Goal: Transaction & Acquisition: Purchase product/service

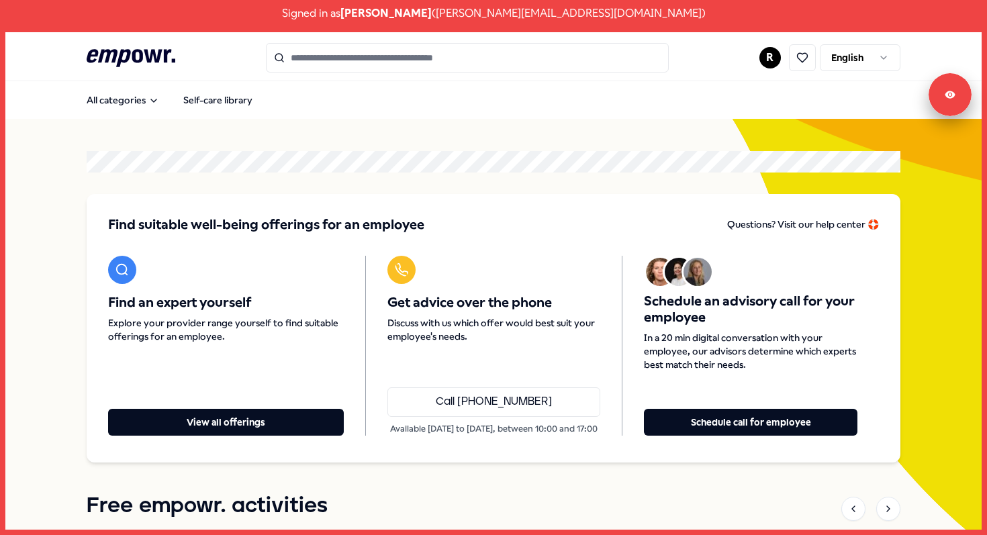
click at [878, 48] on html "Signed in as Robin Meijer ( robin+testing@empowr.nl ) .empowr-logo_svg__cls-1{f…" at bounding box center [493, 267] width 987 height 535
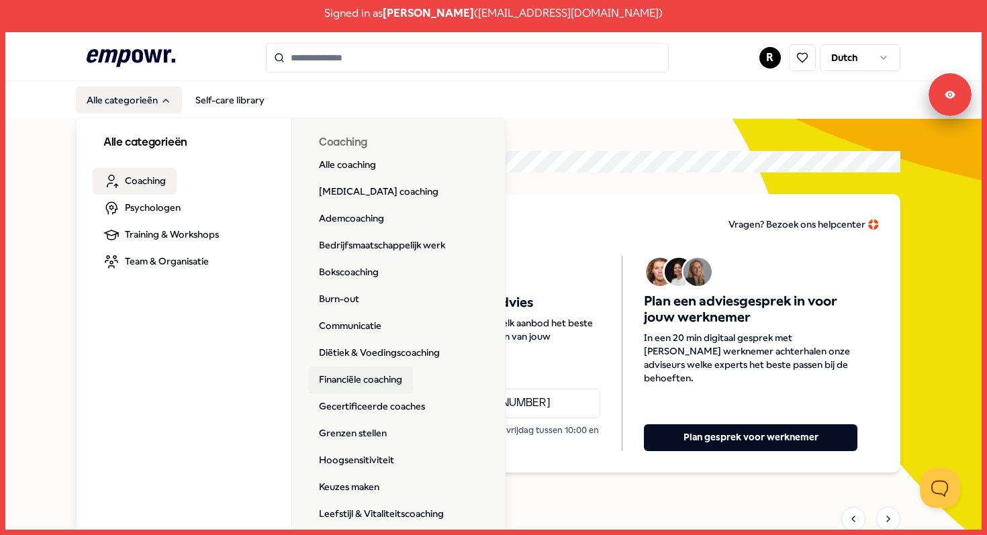
click at [386, 381] on link "Financiële coaching" at bounding box center [360, 380] width 105 height 27
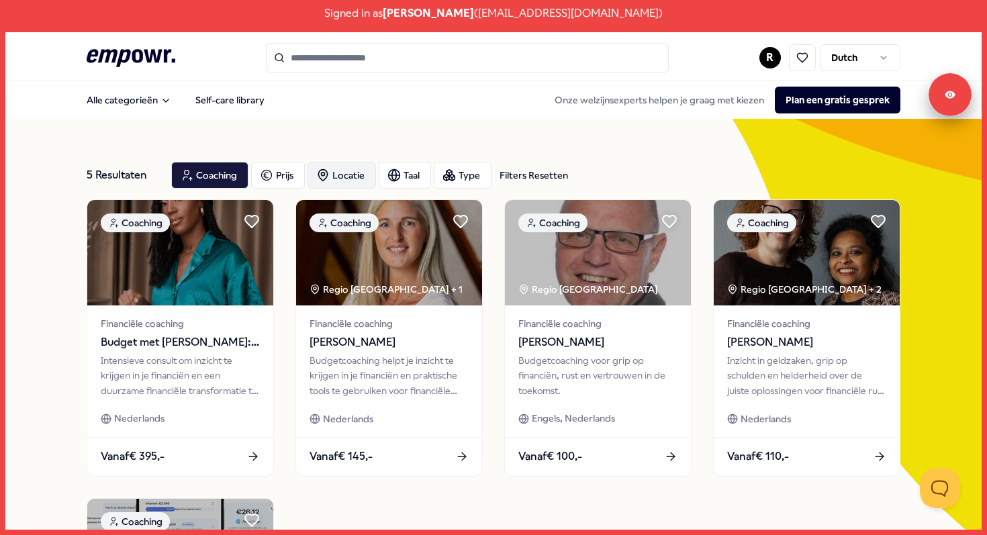
click at [353, 180] on div "Locatie" at bounding box center [342, 175] width 69 height 27
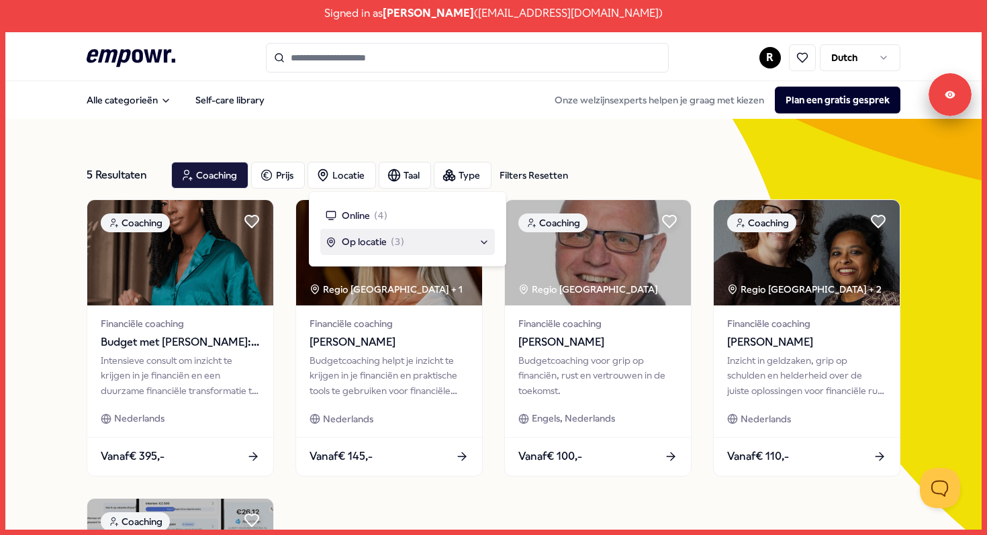
click at [377, 241] on span "Op locatie" at bounding box center [364, 241] width 45 height 15
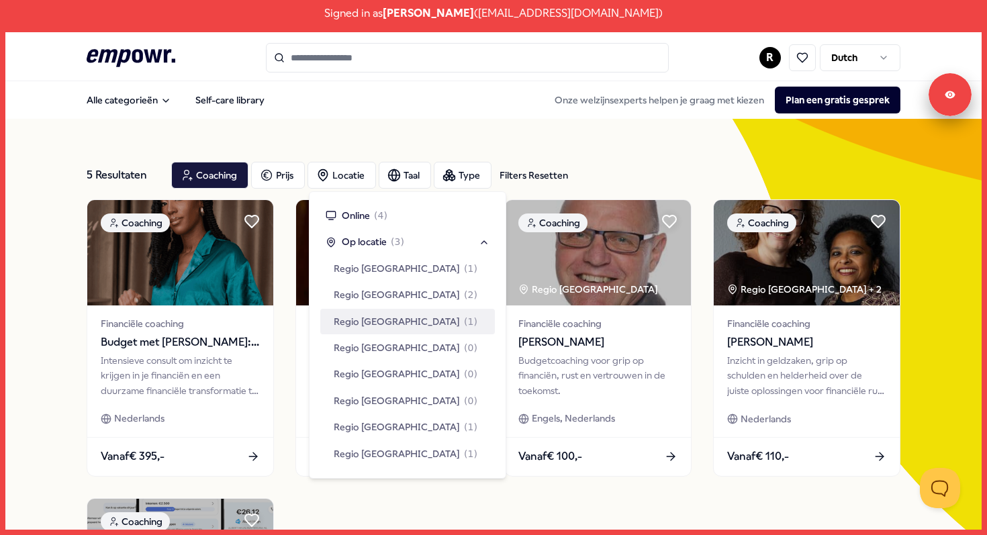
click at [382, 316] on span "Regio [GEOGRAPHIC_DATA]" at bounding box center [397, 321] width 126 height 15
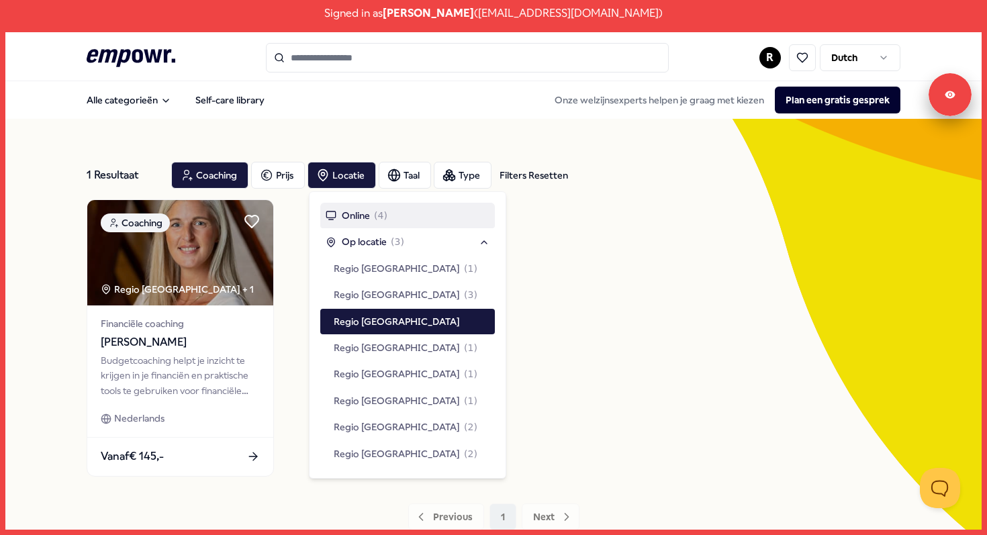
click at [365, 141] on div "1 Resultaat Filters Resetten Coaching Prijs Locatie Taal Type Filters Resetten …" at bounding box center [494, 341] width 814 height 444
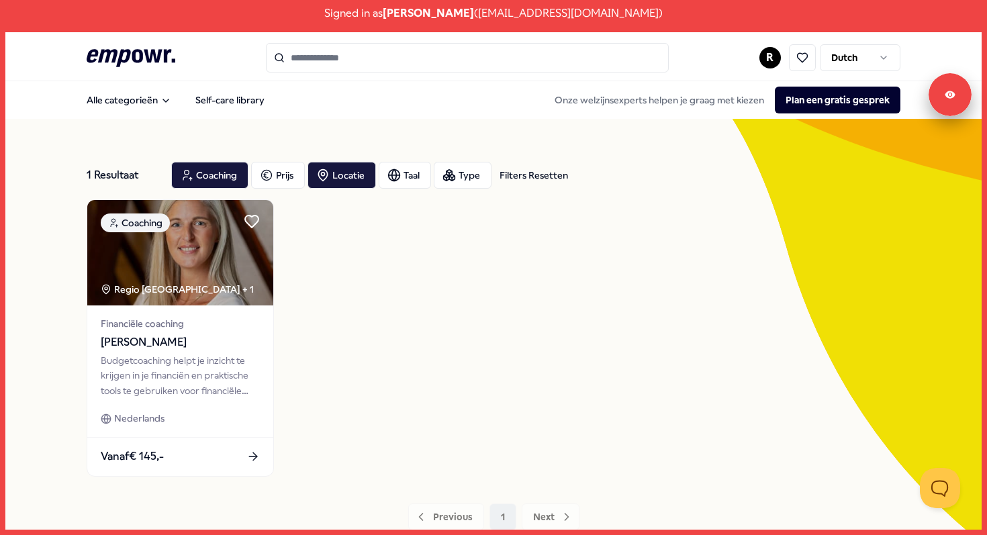
click at [365, 141] on div "1 Resultaat Filters Resetten Coaching Prijs Locatie Taal Type Filters Resetten …" at bounding box center [494, 341] width 814 height 444
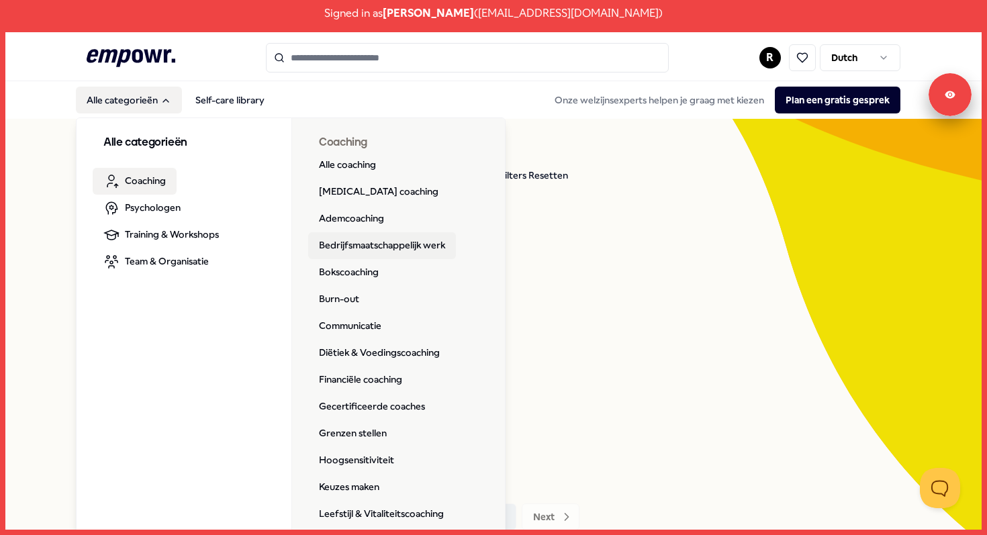
click at [403, 252] on link "Bedrijfsmaatschappelijk werk" at bounding box center [382, 245] width 148 height 27
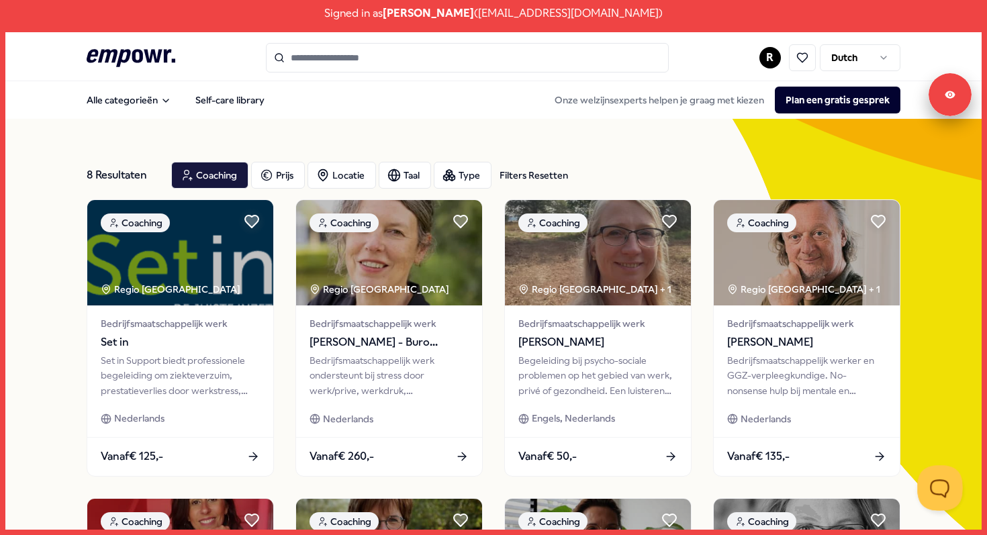
click at [947, 487] on button "Open Beacon popover" at bounding box center [938, 486] width 40 height 40
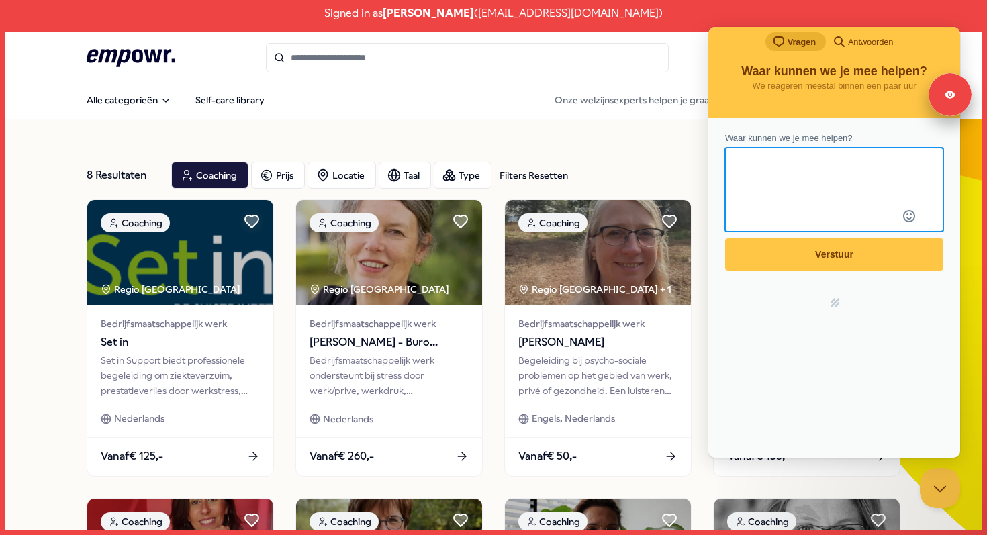
click at [879, 44] on span "Antwoorden" at bounding box center [870, 42] width 45 height 13
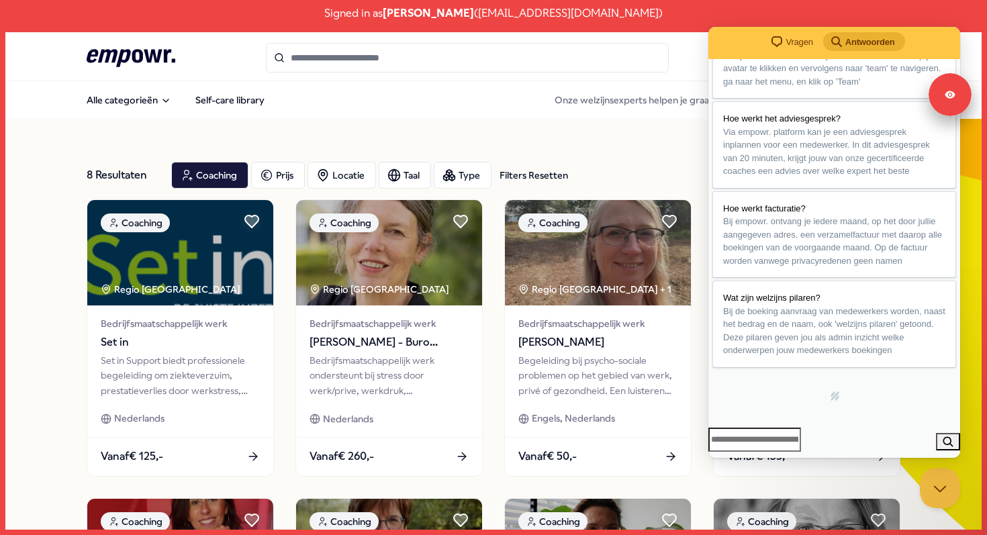
scroll to position [315, 0]
click at [928, 488] on button "Close Beacon popover" at bounding box center [938, 486] width 40 height 40
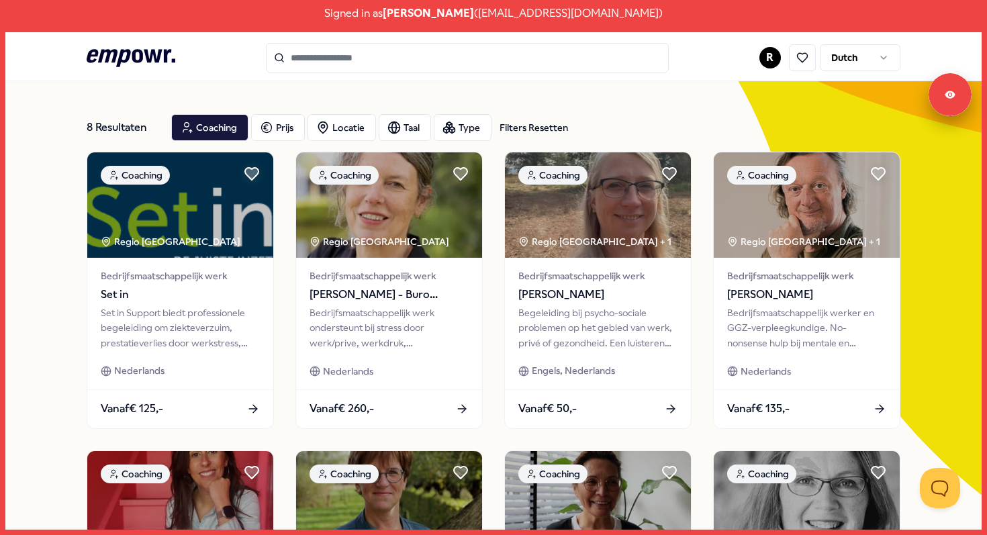
scroll to position [0, 0]
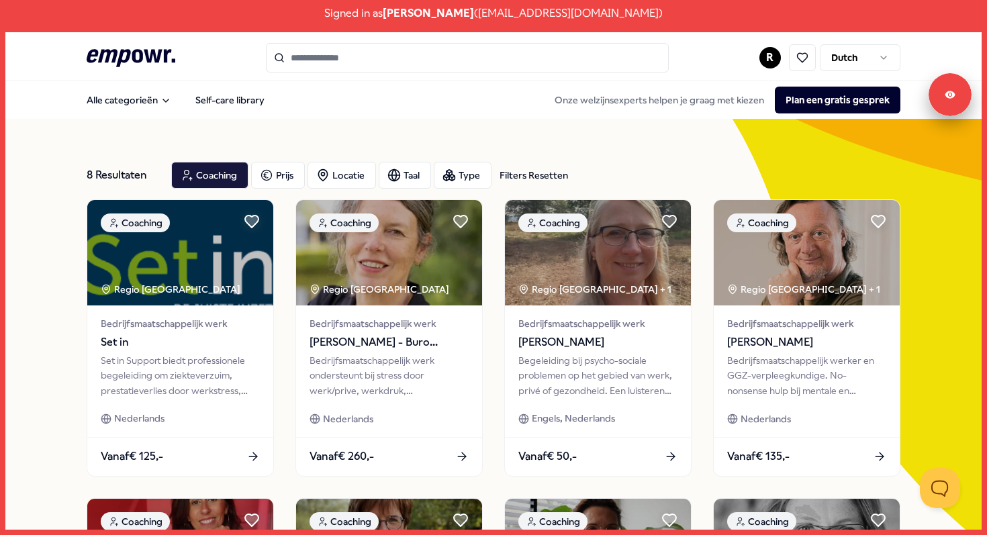
click at [150, 59] on icon at bounding box center [131, 57] width 89 height 17
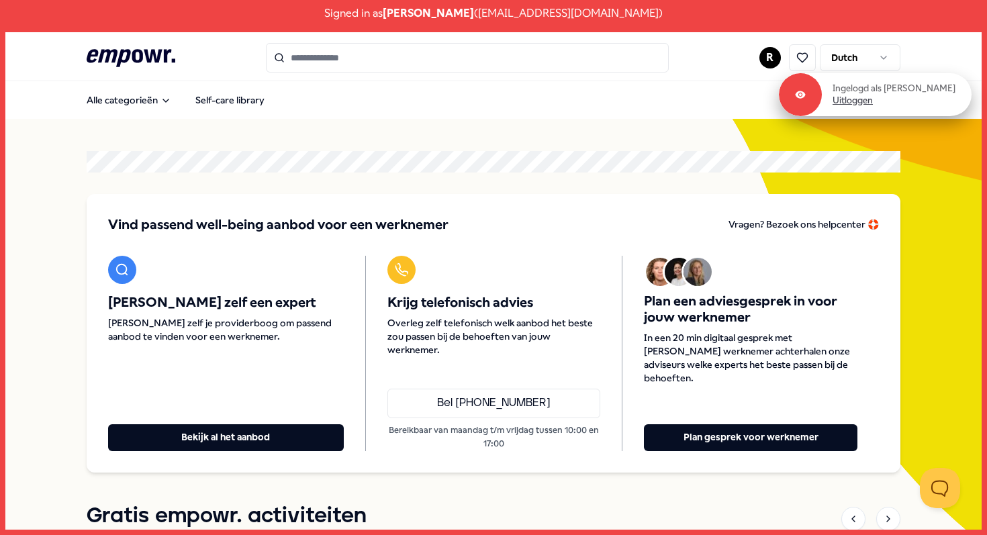
click at [873, 103] on link "Uitloggen" at bounding box center [853, 101] width 40 height 12
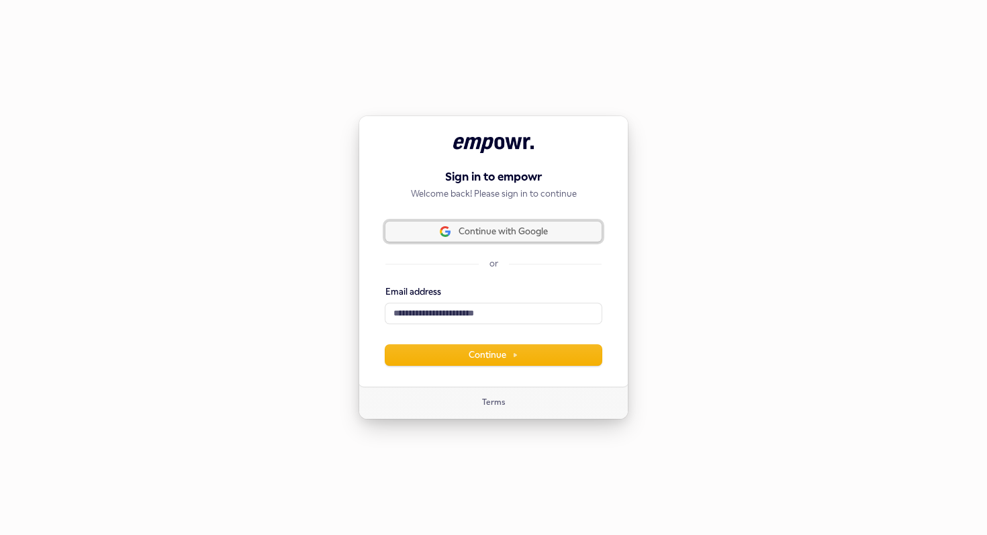
click at [586, 232] on span "Continue with Google" at bounding box center [494, 232] width 200 height 12
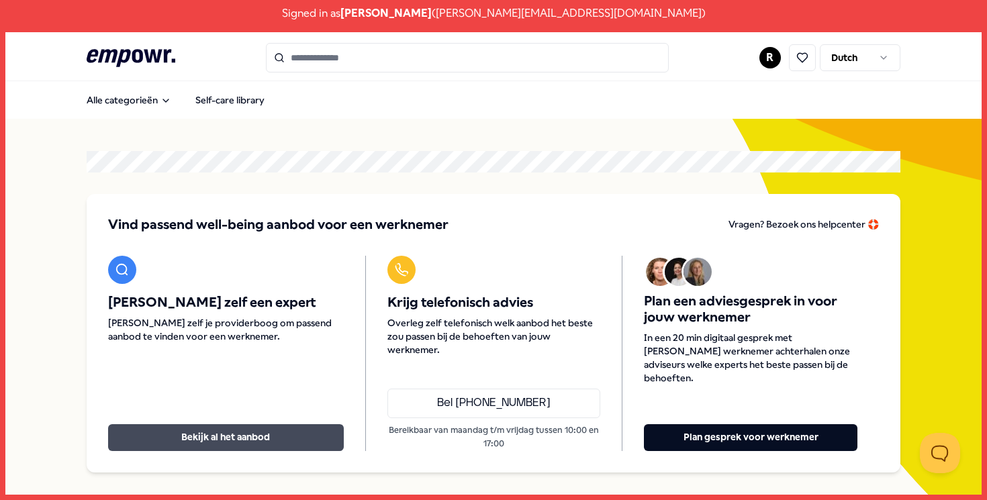
click at [212, 439] on button "Bekijk al het aanbod" at bounding box center [226, 438] width 236 height 27
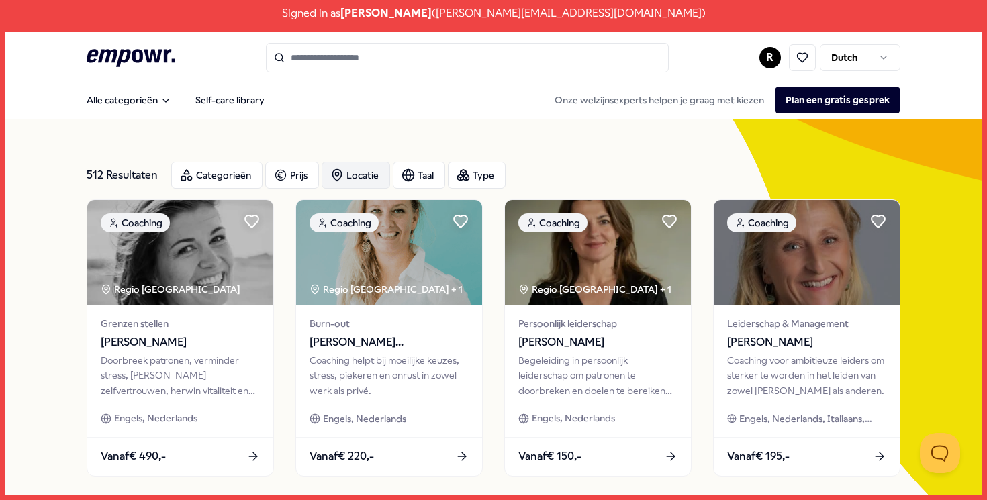
click at [370, 170] on div "Locatie" at bounding box center [356, 175] width 69 height 27
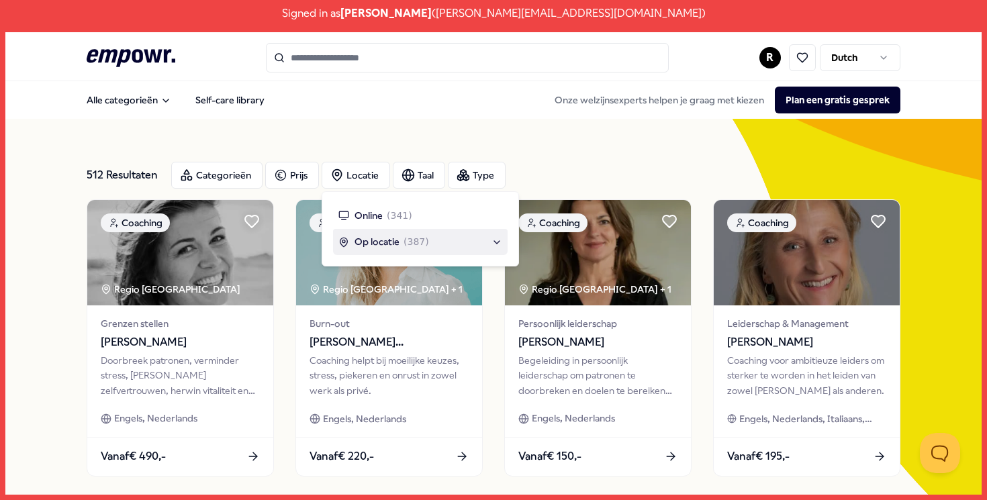
click at [409, 238] on span "( 387 )" at bounding box center [417, 241] width 26 height 15
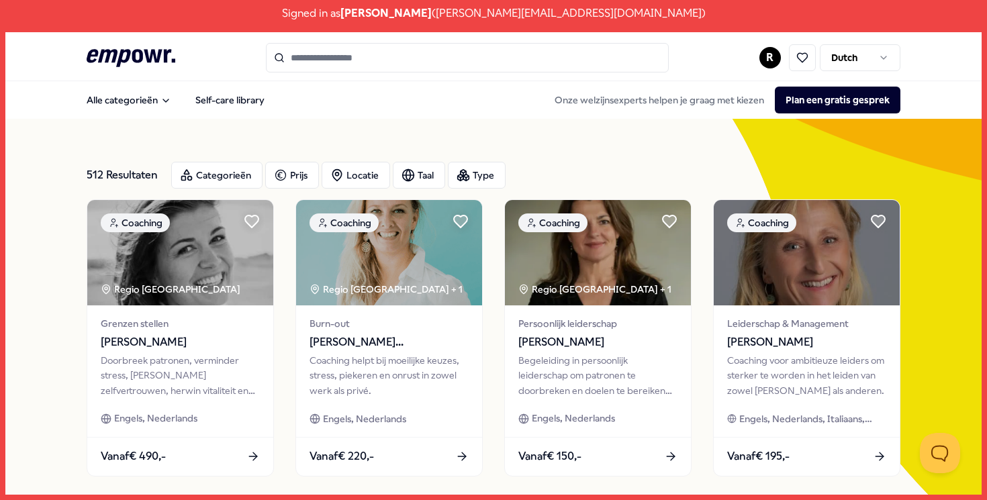
click at [349, 47] on input "Search for products, categories or subcategories" at bounding box center [467, 58] width 403 height 30
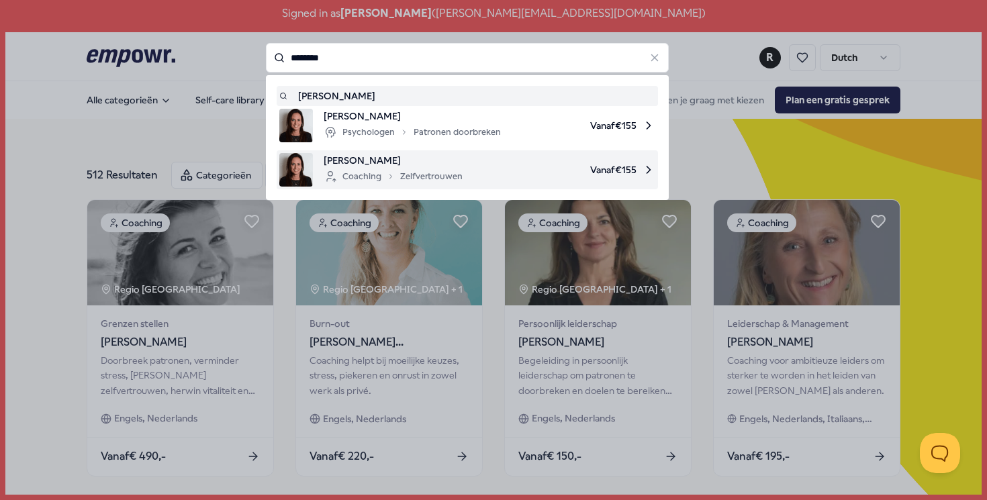
click at [405, 175] on div "Coaching Zelfvertrouwen" at bounding box center [393, 177] width 139 height 16
type input "********"
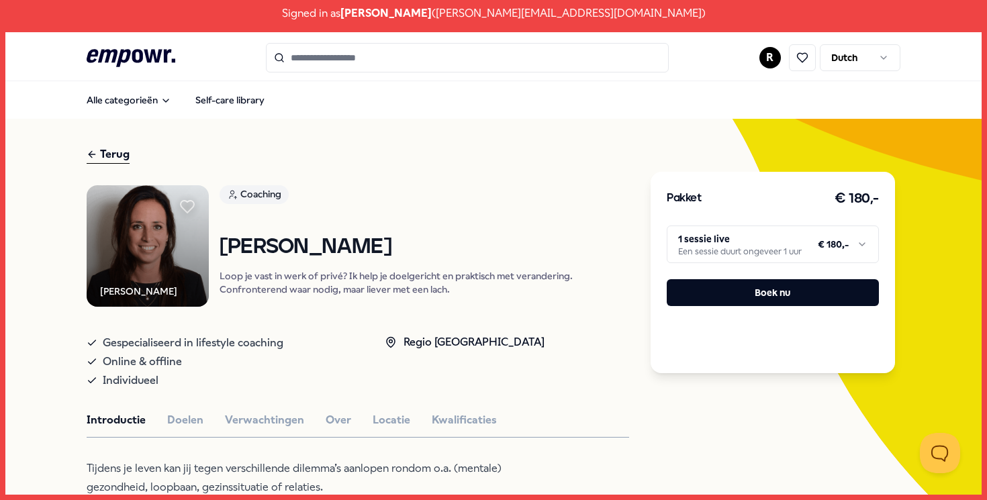
scroll to position [1, 0]
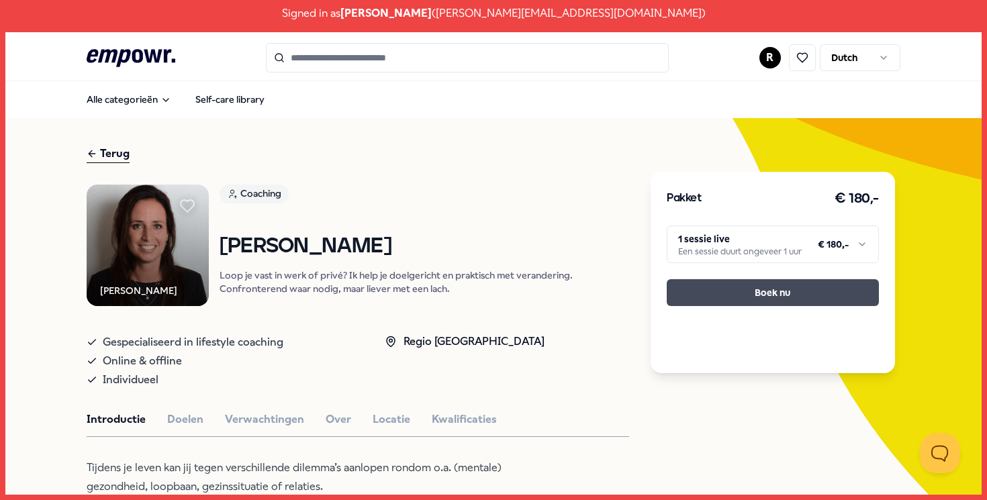
click at [872, 289] on button "Boek nu" at bounding box center [773, 292] width 212 height 27
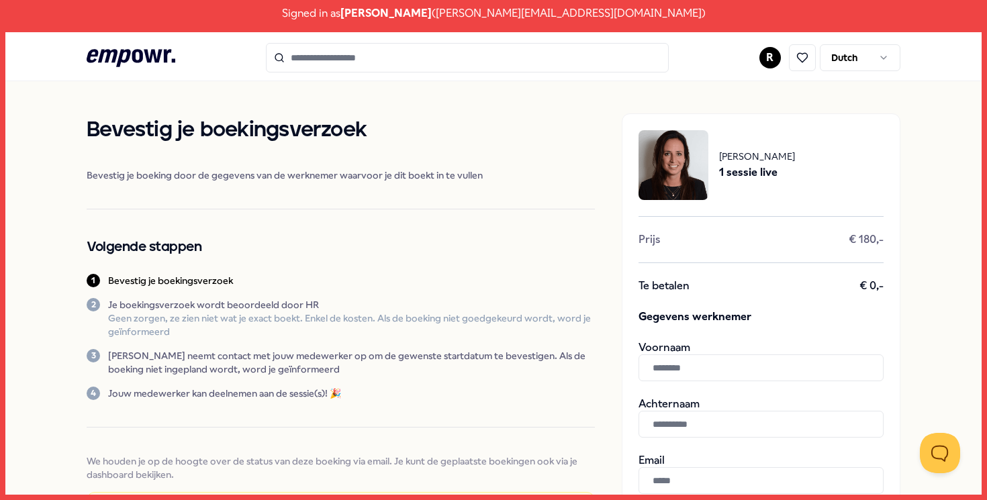
click at [138, 56] on icon ".empowr-logo_svg__cls-1{fill:#03032f}" at bounding box center [131, 58] width 89 height 25
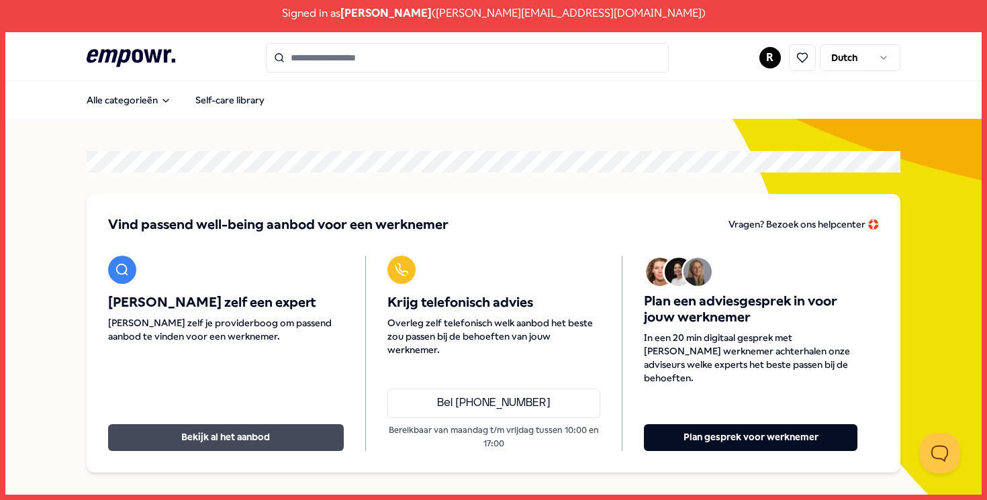
click at [224, 438] on button "Bekijk al het aanbod" at bounding box center [226, 438] width 236 height 27
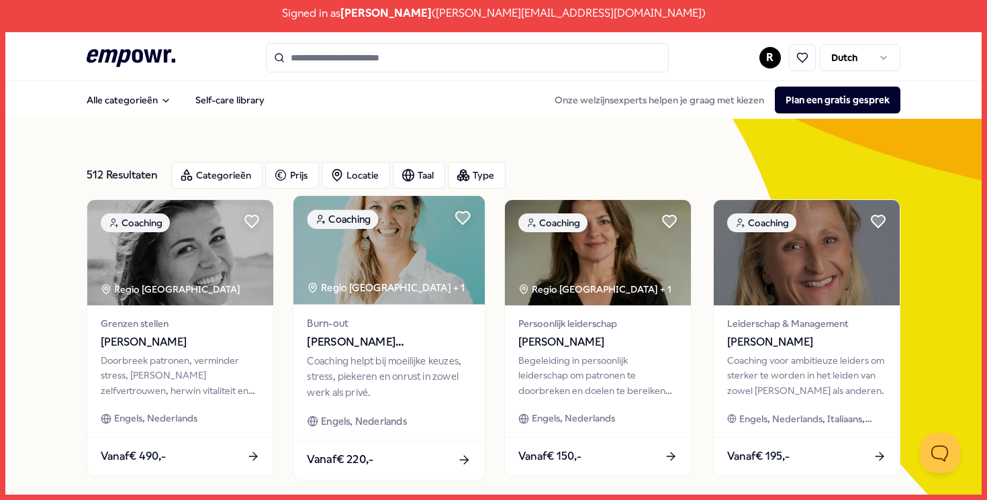
click at [353, 281] on div "Regio [GEOGRAPHIC_DATA] + 1" at bounding box center [387, 288] width 158 height 15
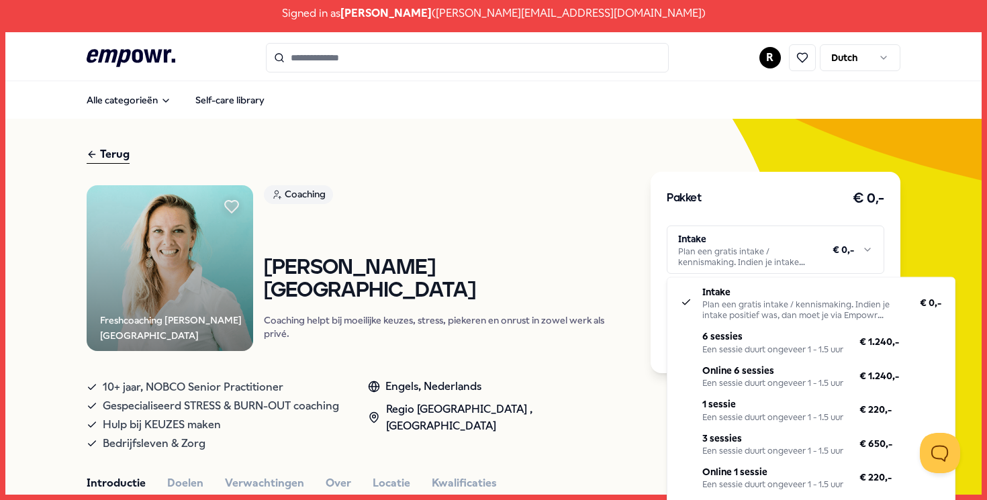
click at [811, 265] on html "Signed in as [PERSON_NAME] ( [PERSON_NAME][EMAIL_ADDRESS][DOMAIN_NAME] ) .empow…" at bounding box center [493, 250] width 987 height 500
